Goal: Find specific page/section: Find specific page/section

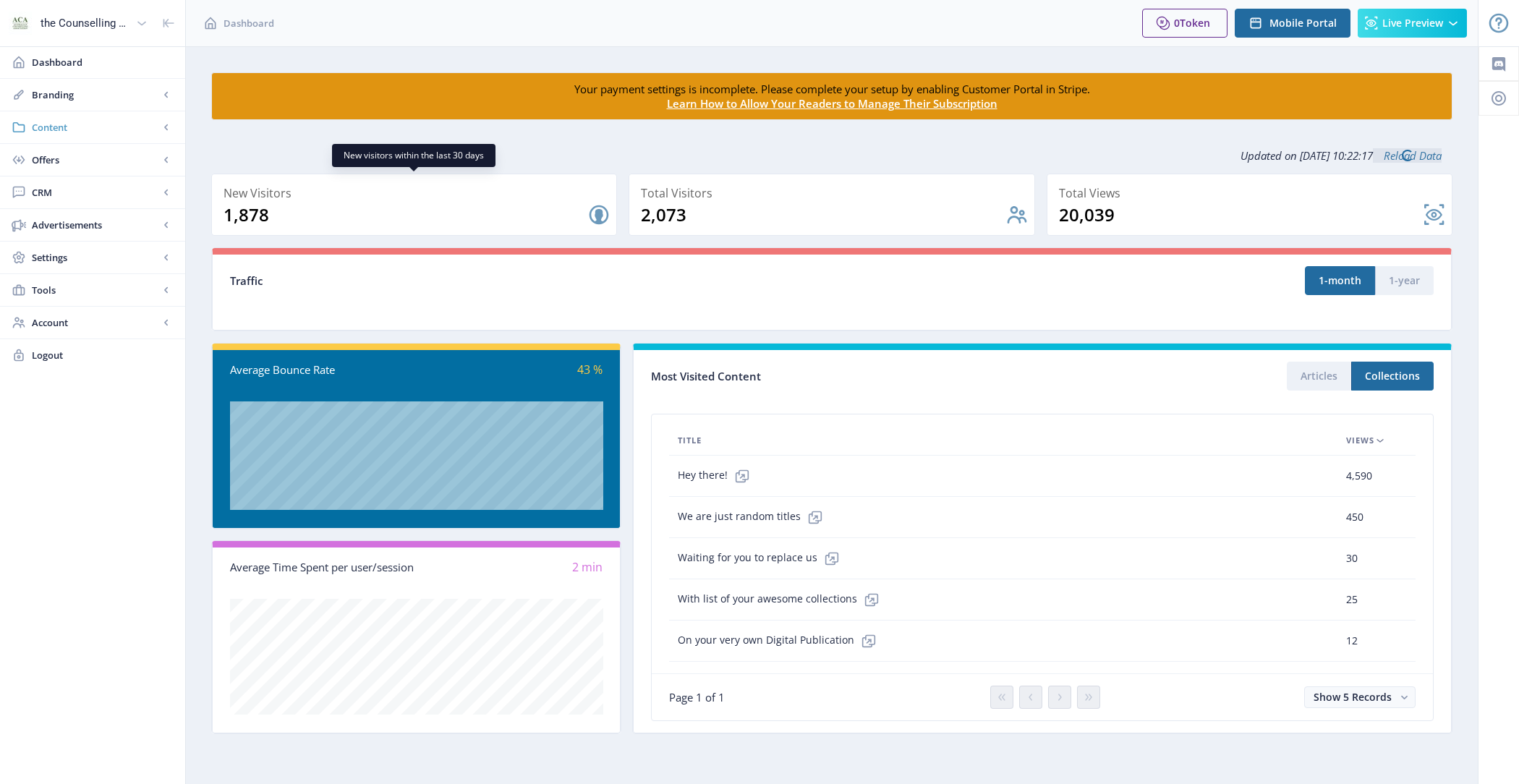
click at [98, 120] on span "Content" at bounding box center [96, 127] width 127 height 15
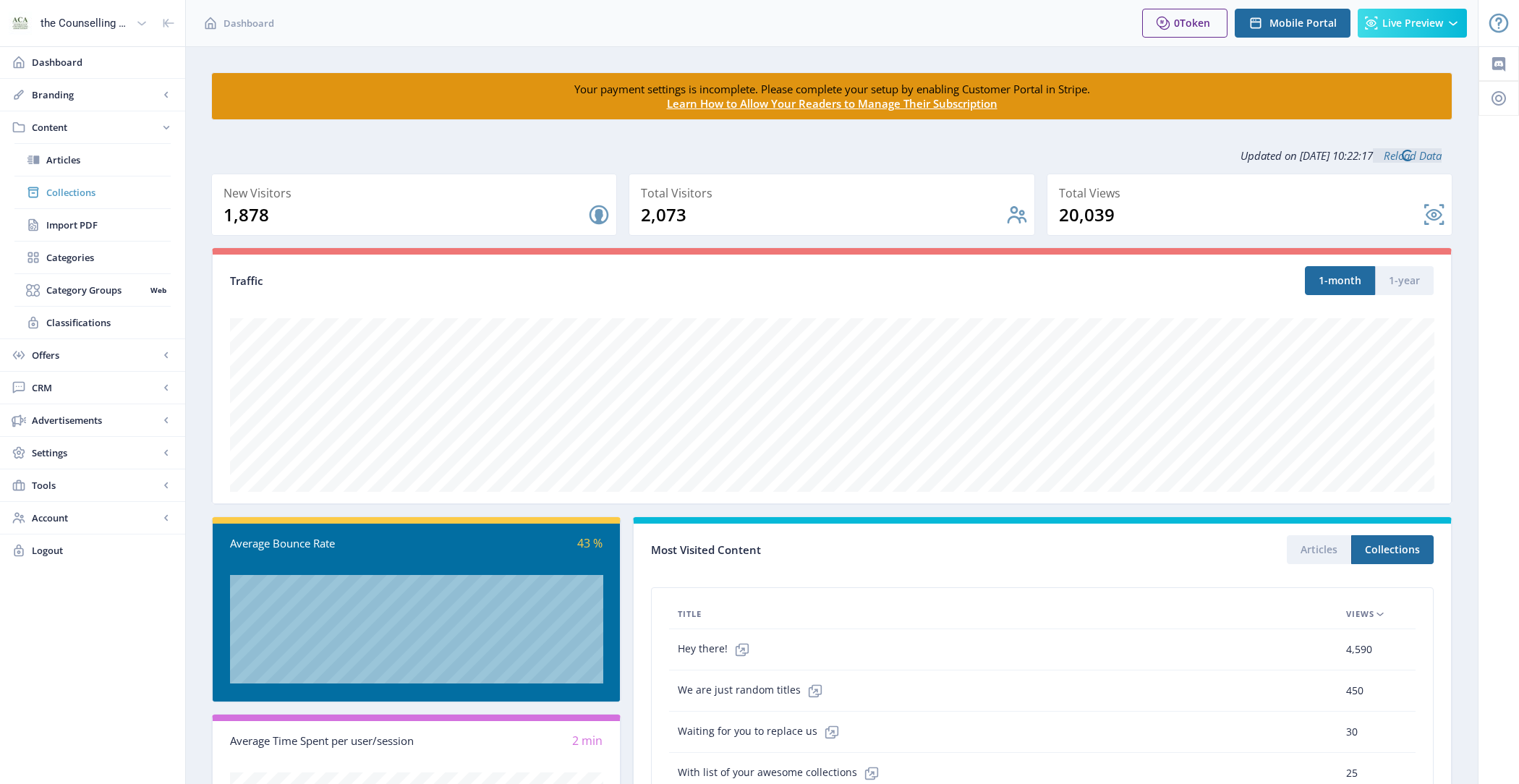
click at [79, 193] on span "Collections" at bounding box center [108, 193] width 125 height 15
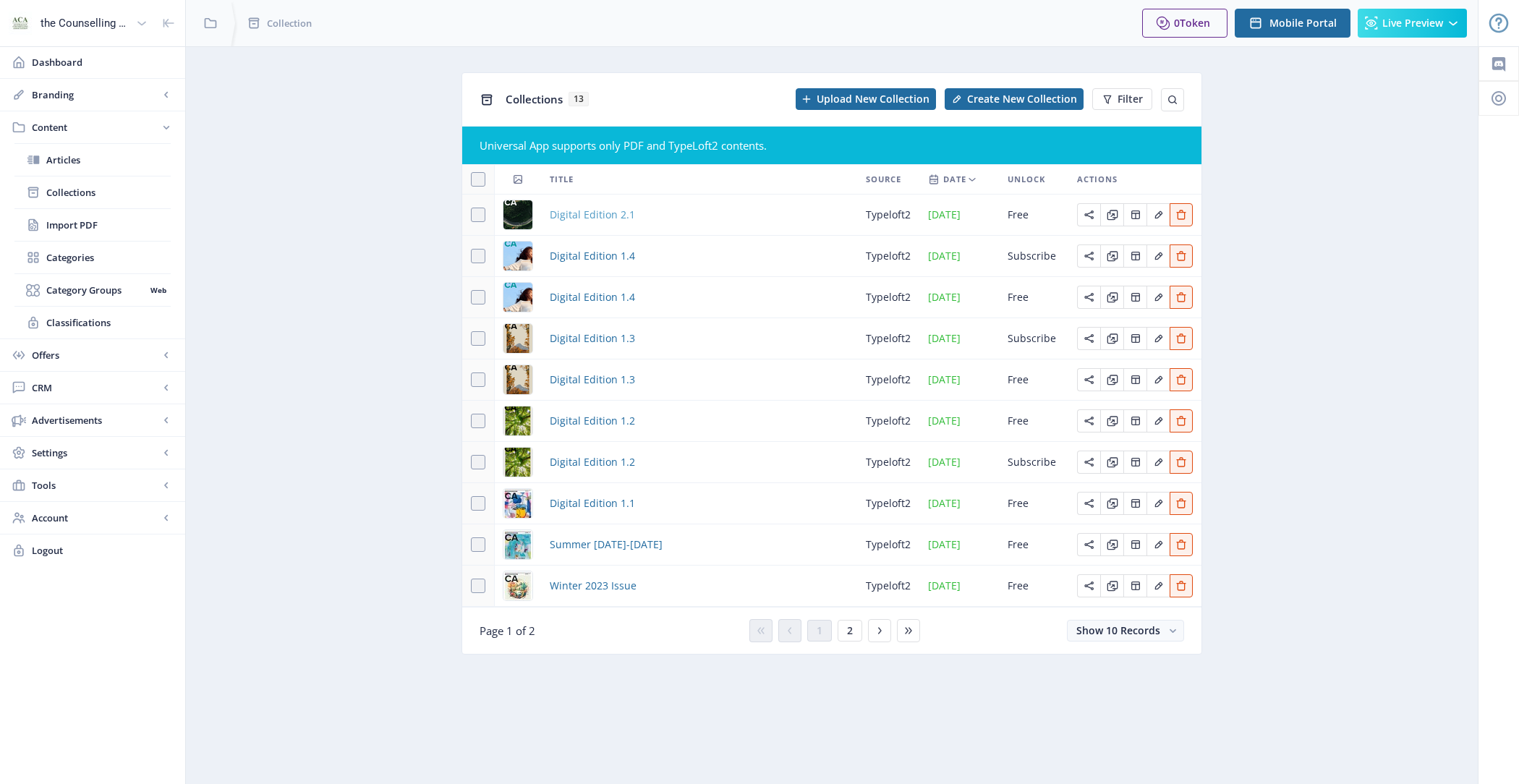
click at [611, 209] on span "Digital Edition 2.1" at bounding box center [593, 215] width 85 height 17
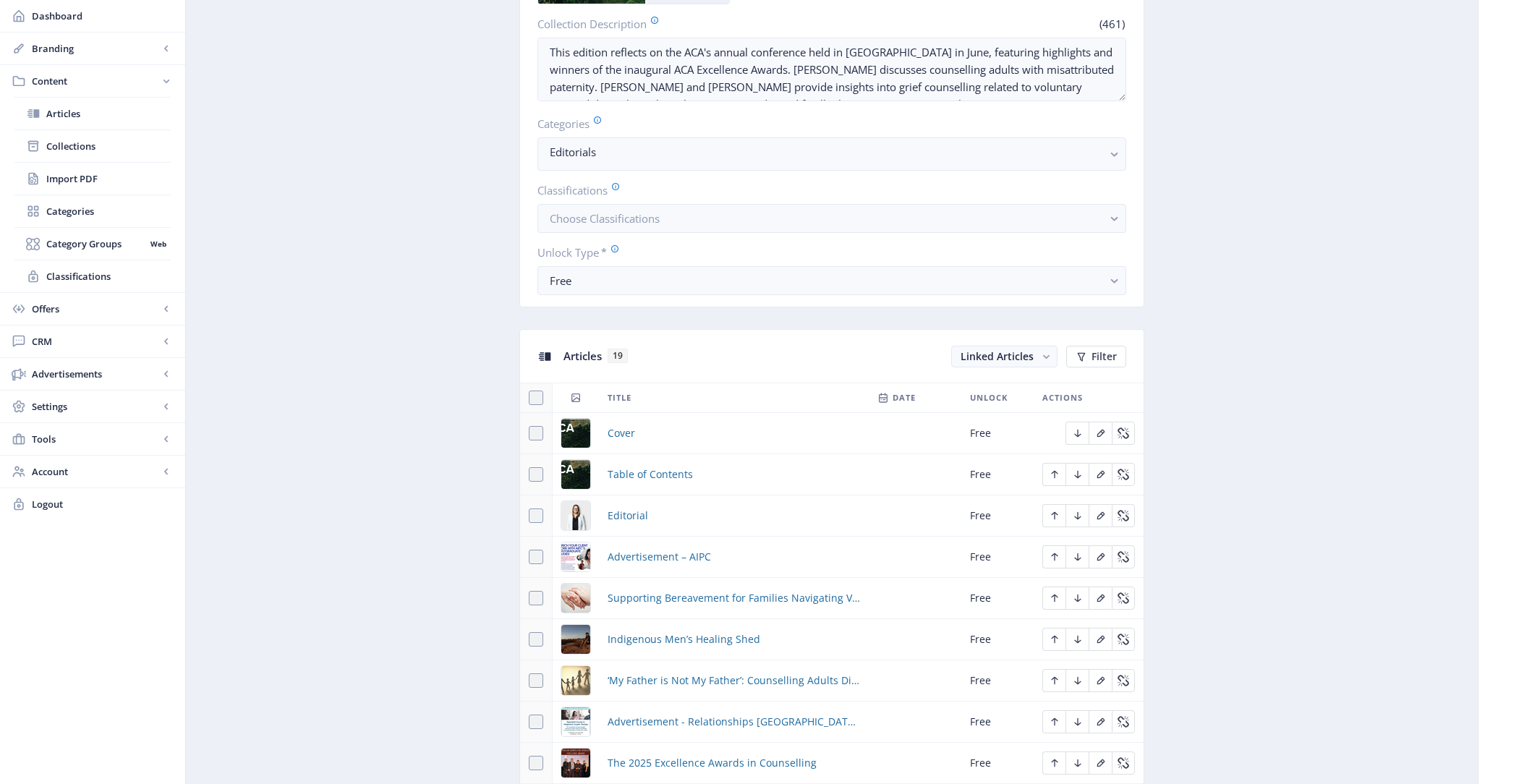
scroll to position [515, 0]
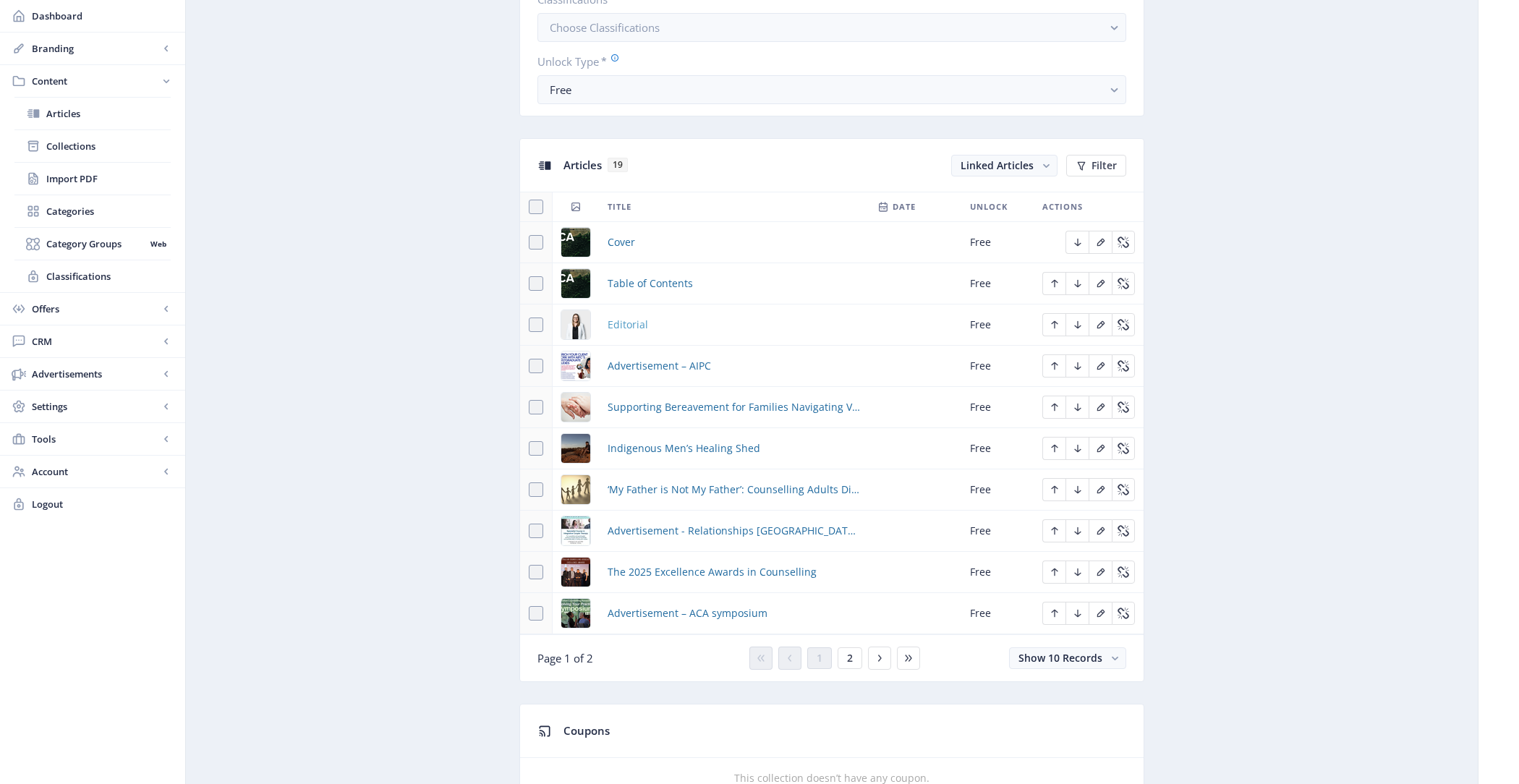
click at [634, 320] on span "Editorial" at bounding box center [627, 325] width 40 height 17
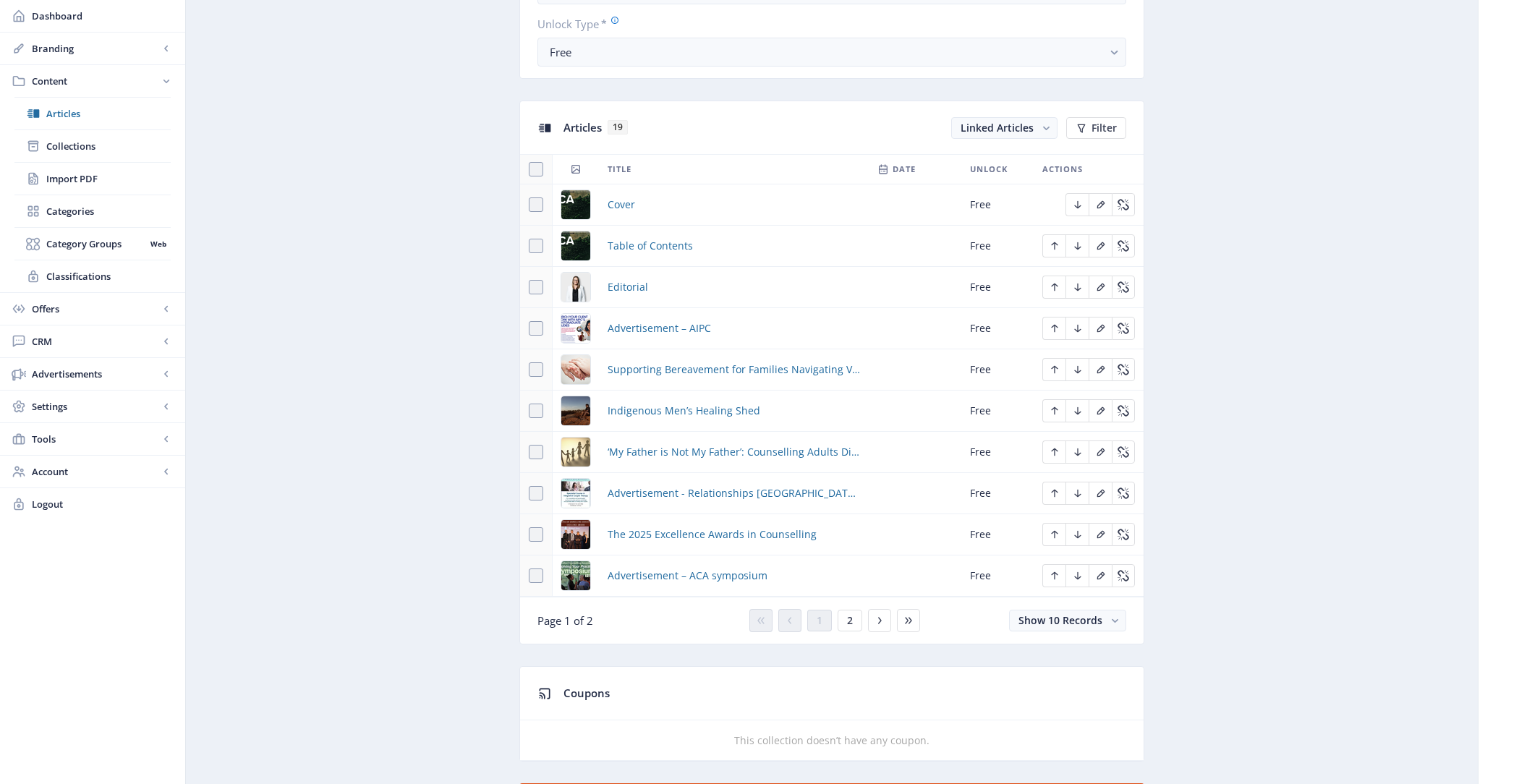
scroll to position [585, 0]
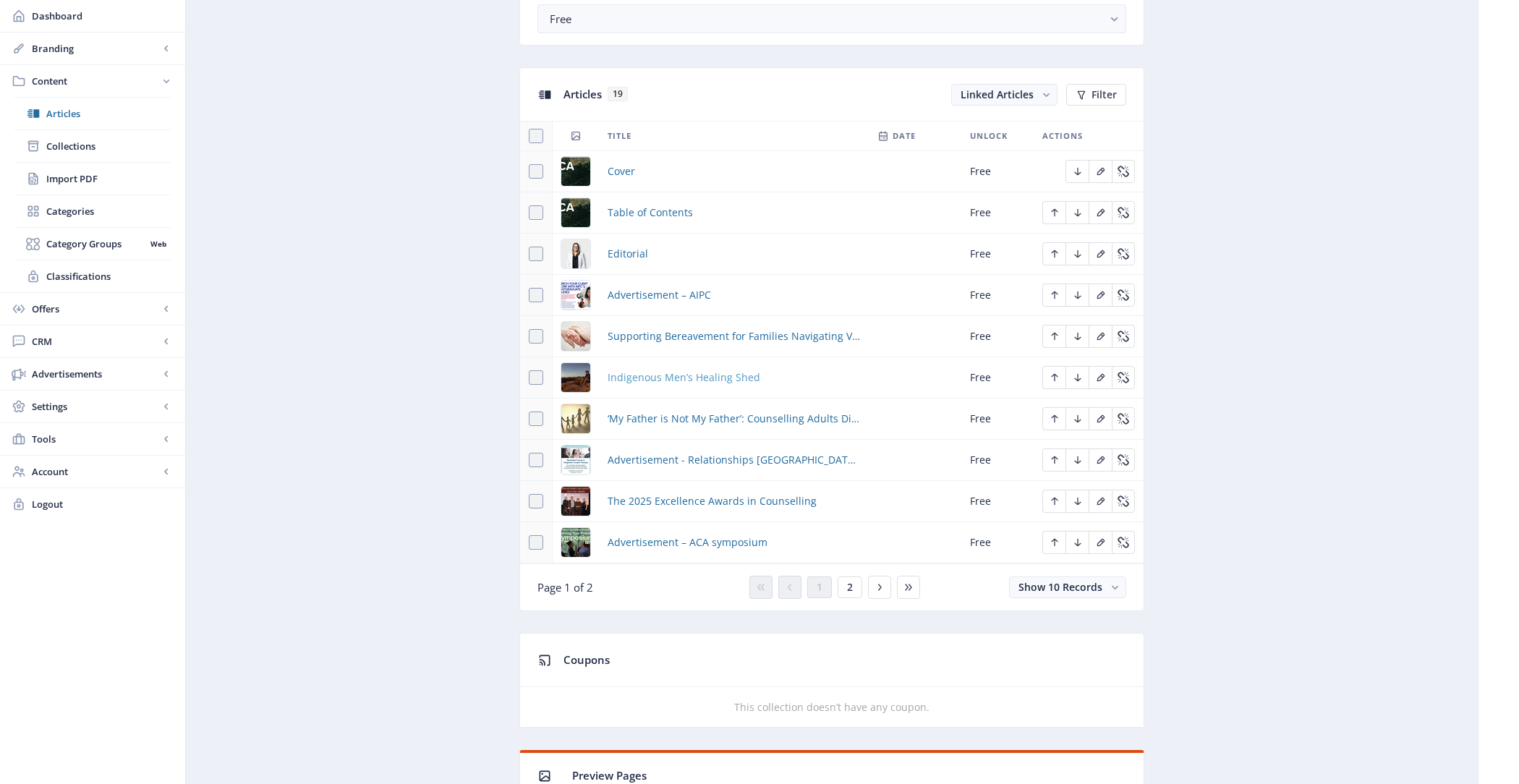
click at [683, 374] on span "Indigenous Men’s Healing Shed" at bounding box center [683, 377] width 153 height 17
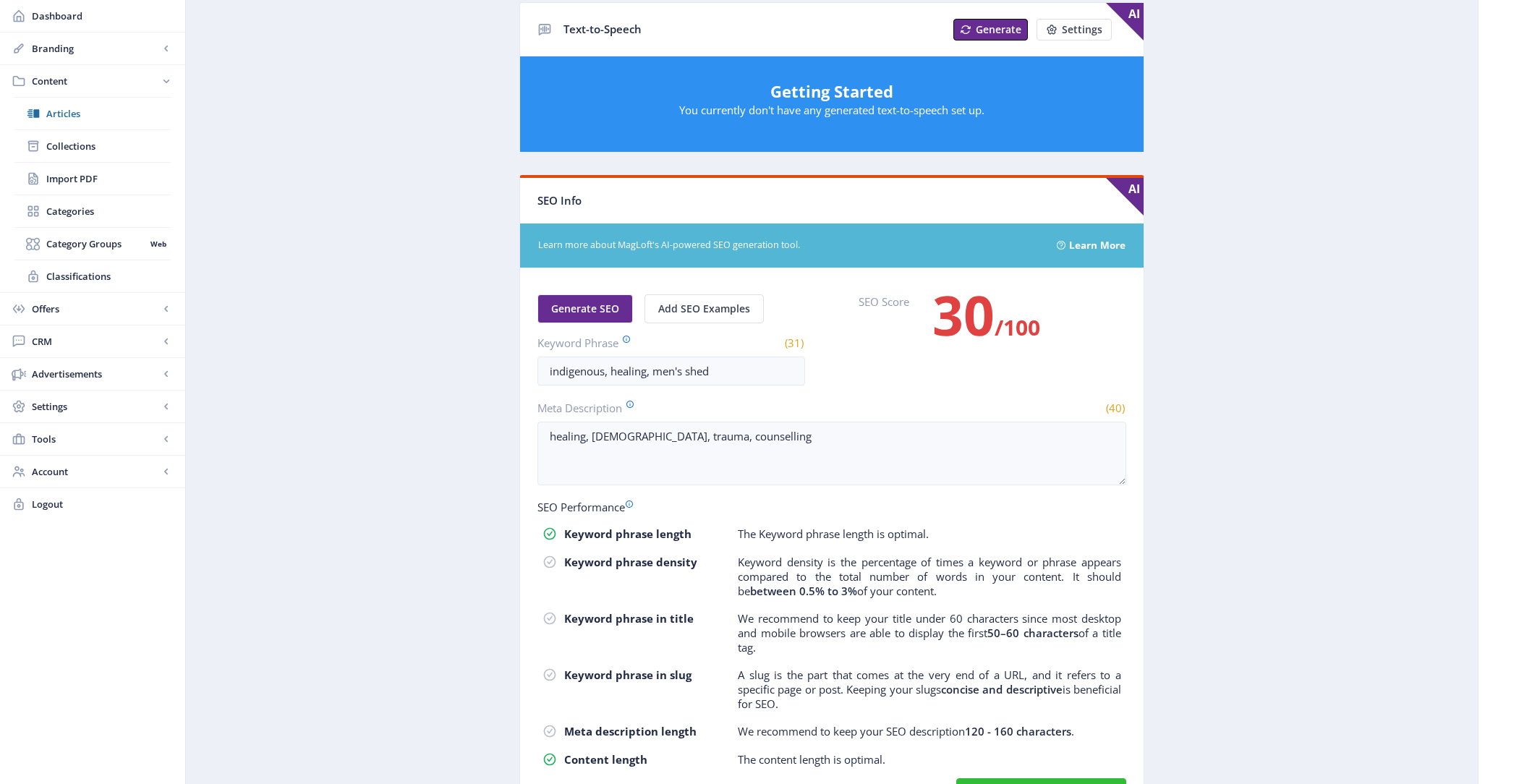
scroll to position [673, 0]
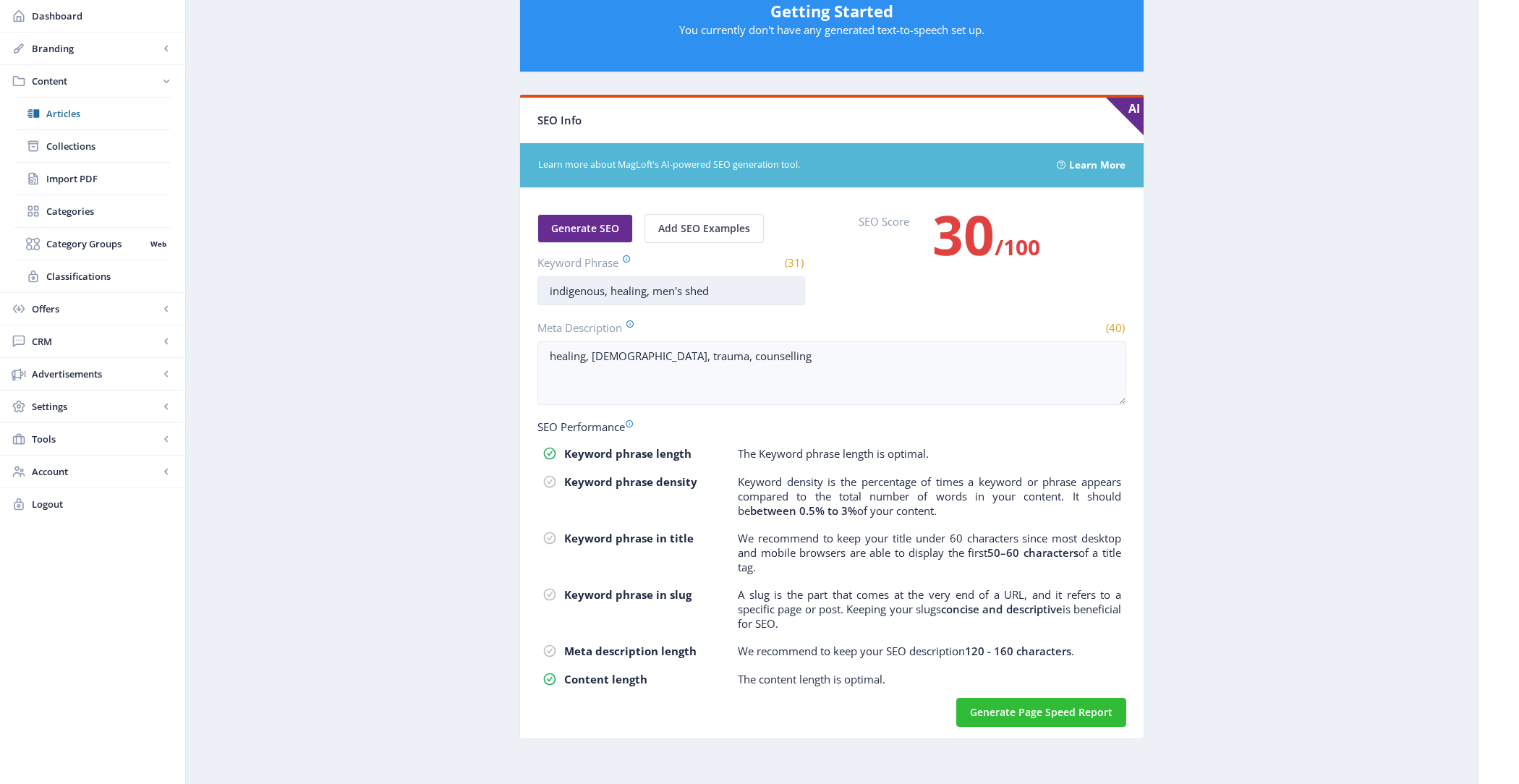
drag, startPoint x: 547, startPoint y: 282, endPoint x: 675, endPoint y: 287, distance: 128.1
click at [668, 287] on input "indigenous, healing, men's shed" at bounding box center [671, 290] width 268 height 29
click at [505, 308] on app-content-article "Open in Editor Export Generate Post Indigenous Men’s Healing Shed Delete Title …" at bounding box center [831, 79] width 1242 height 1362
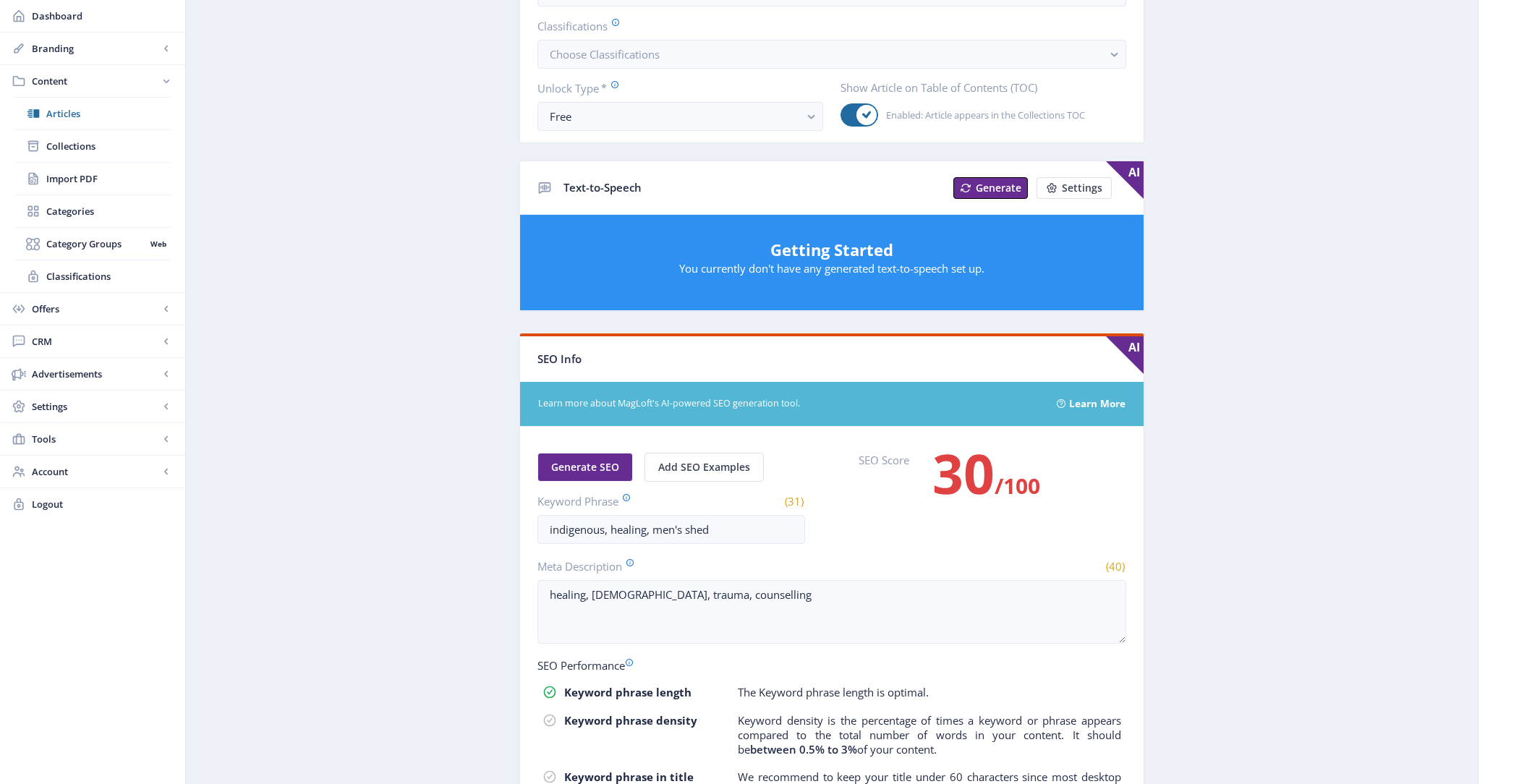
scroll to position [562, 0]
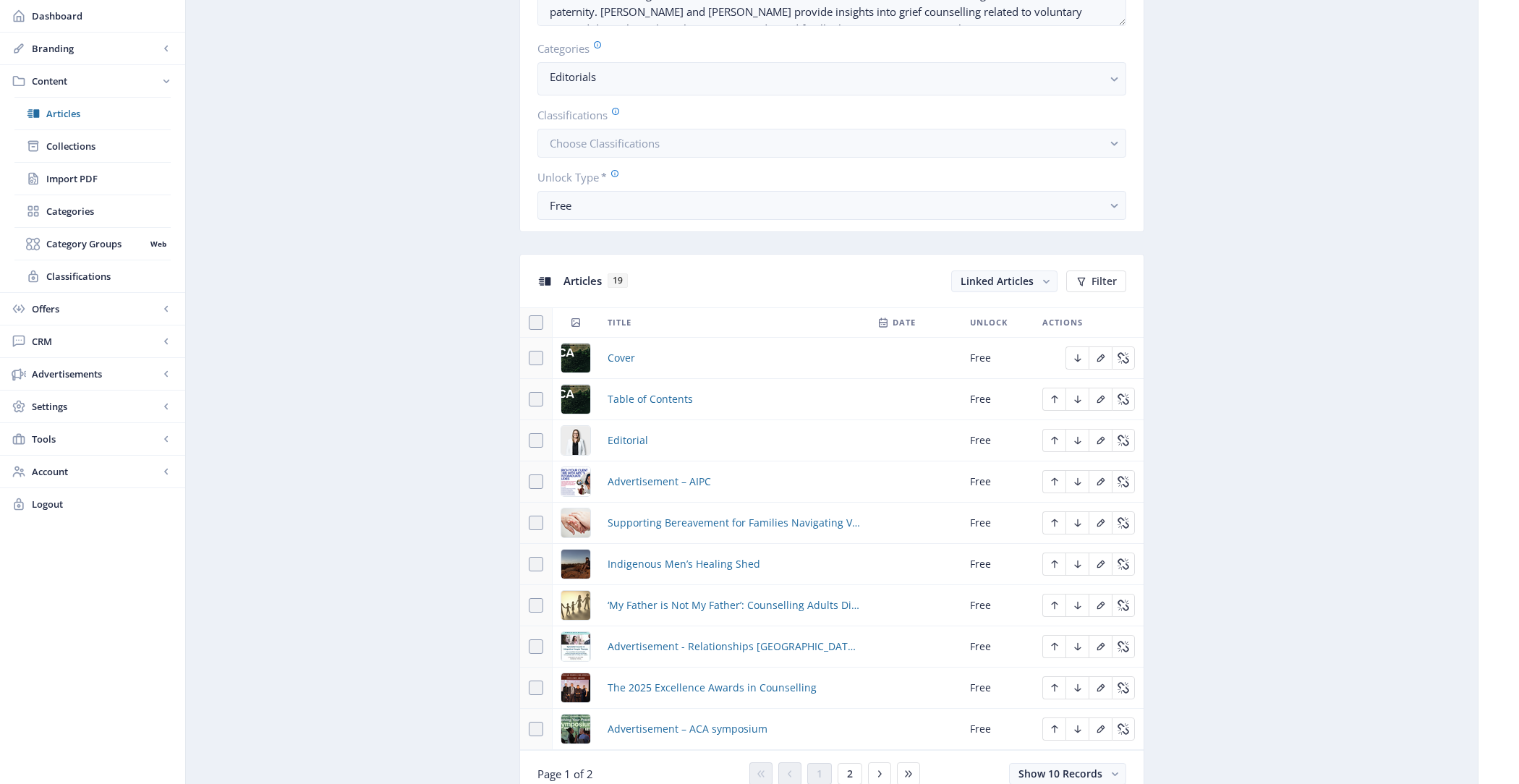
scroll to position [868, 0]
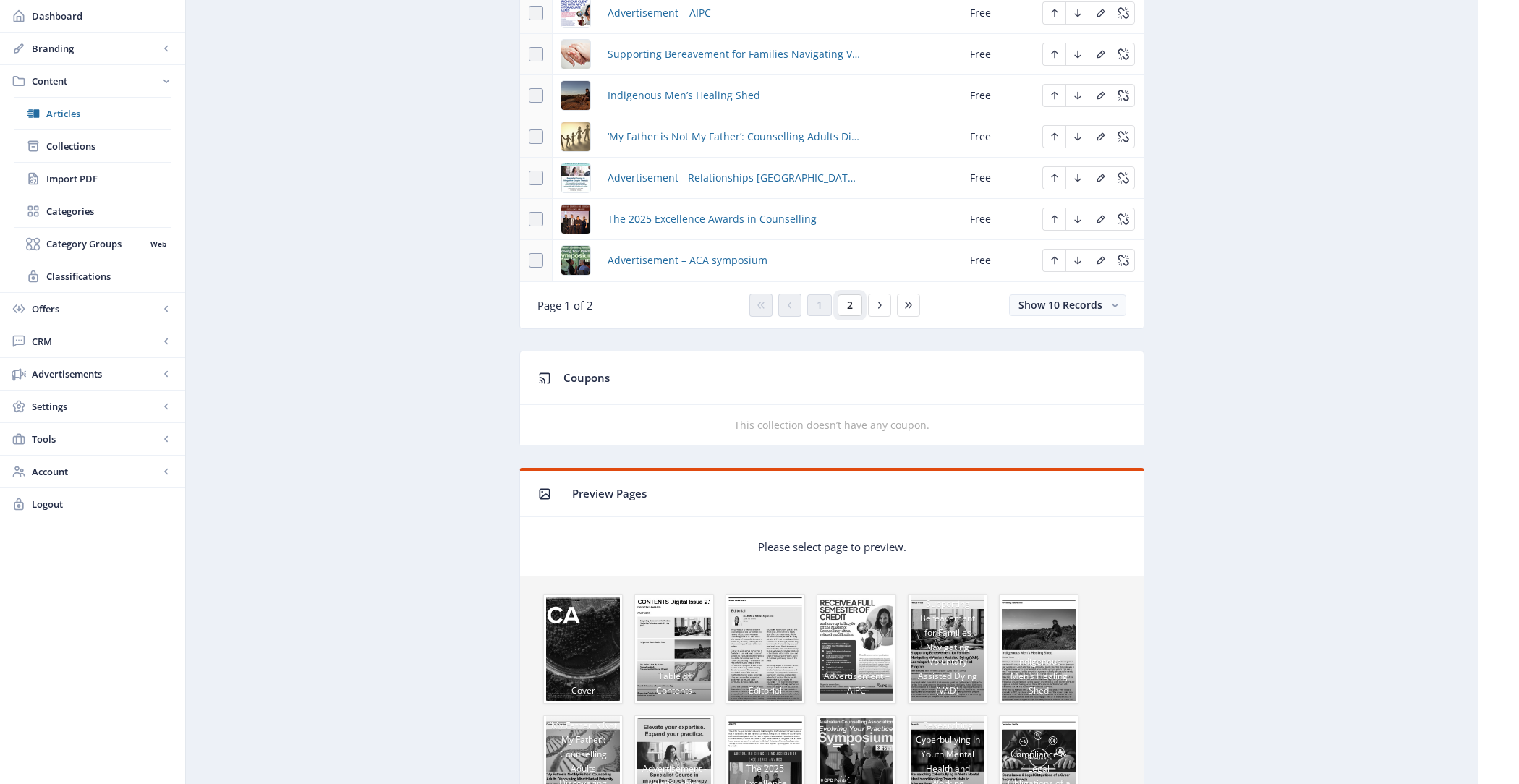
click at [849, 300] on span "2" at bounding box center [850, 305] width 6 height 11
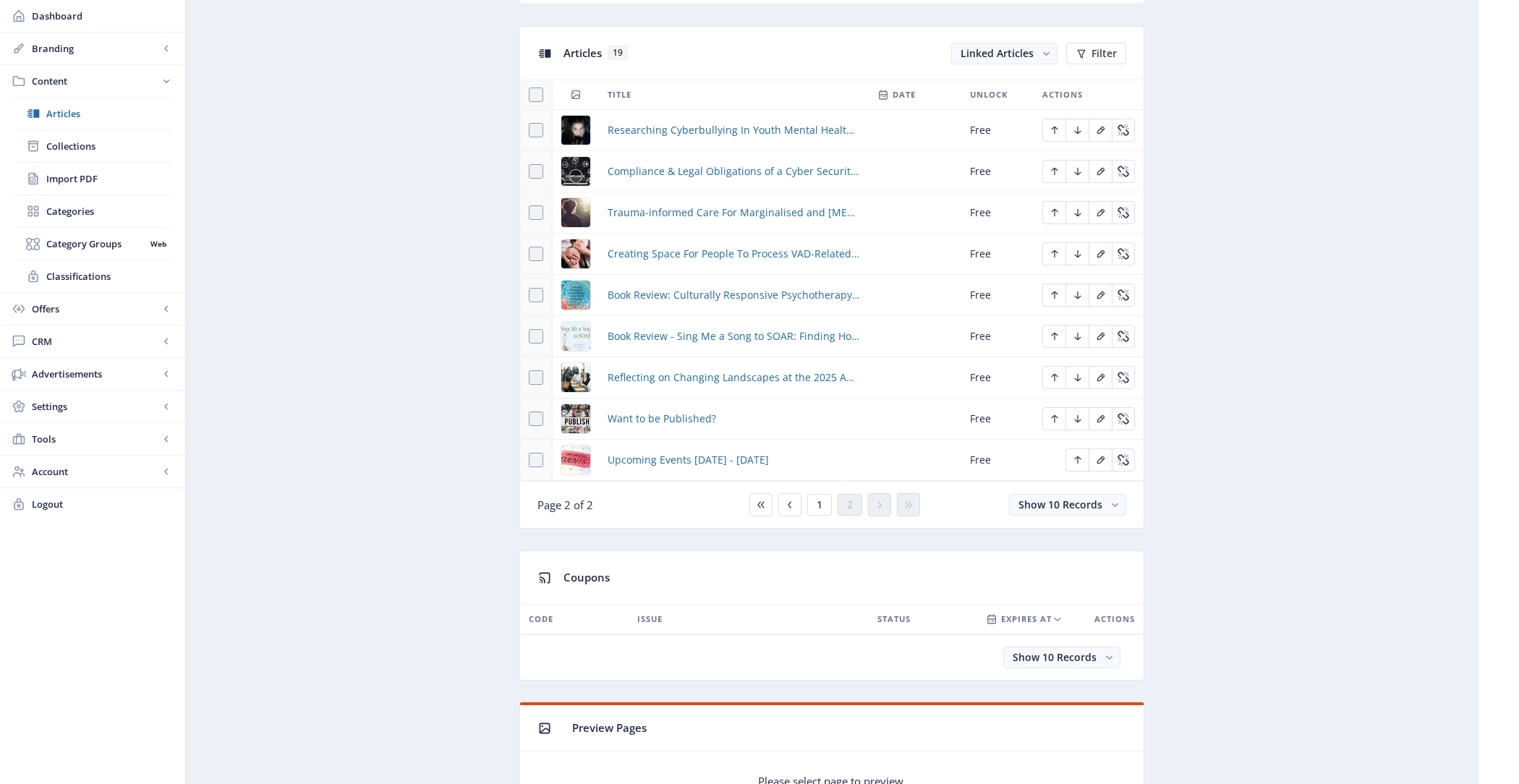
scroll to position [616, 0]
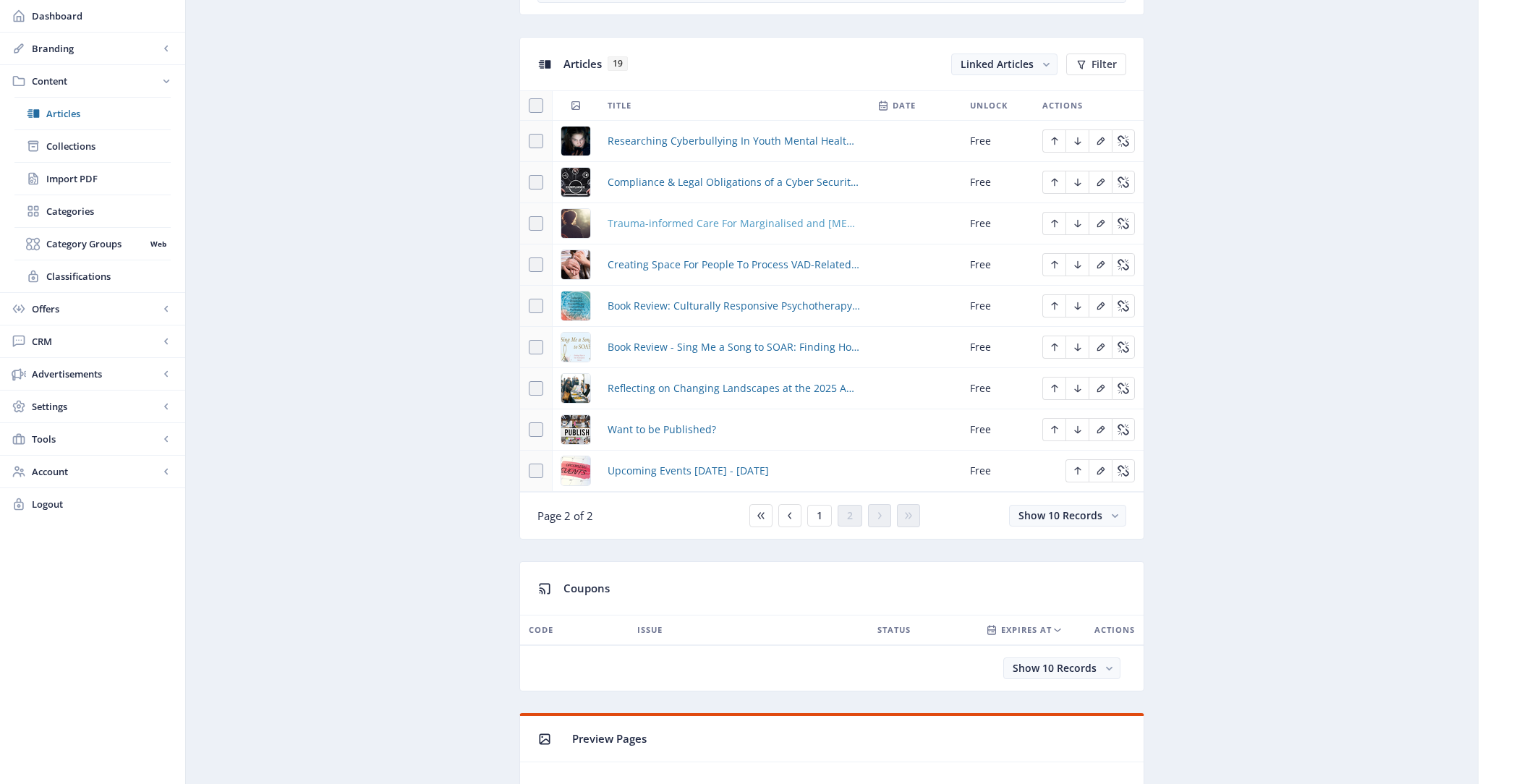
click at [677, 225] on span "Trauma-informed Care For Marginalised and [MEDICAL_DATA] Communities" at bounding box center [734, 224] width 253 height 17
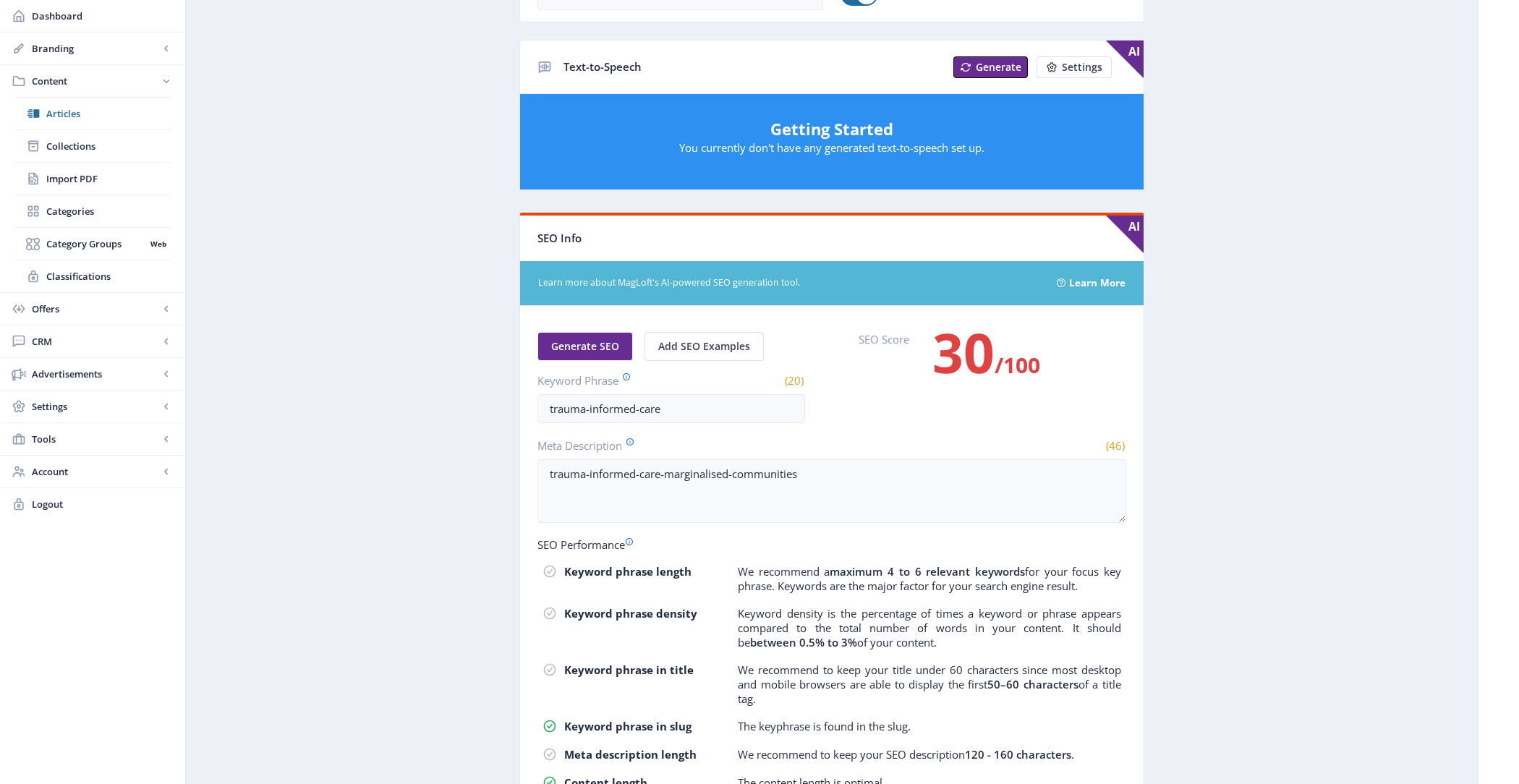
scroll to position [659, 0]
